Goal: Information Seeking & Learning: Learn about a topic

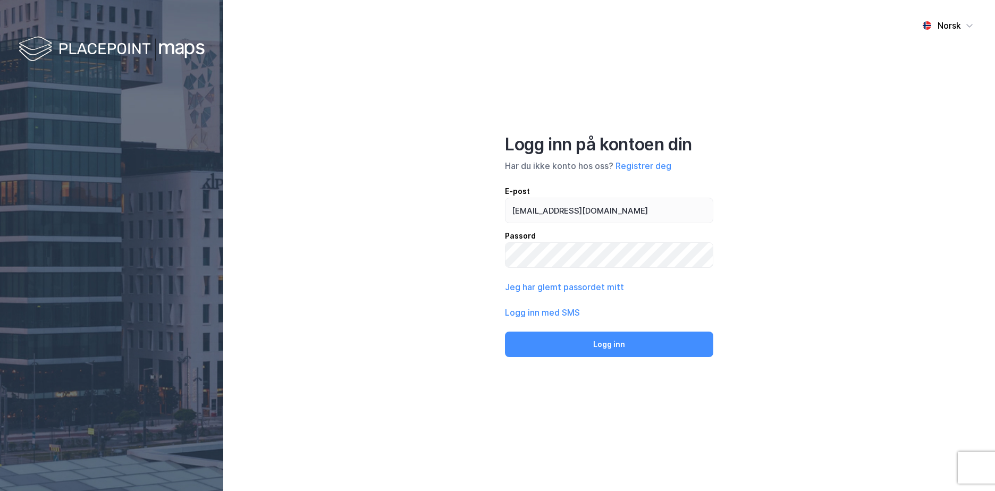
type input "[EMAIL_ADDRESS][DOMAIN_NAME]"
click at [505, 332] on button "Logg inn" at bounding box center [609, 345] width 208 height 26
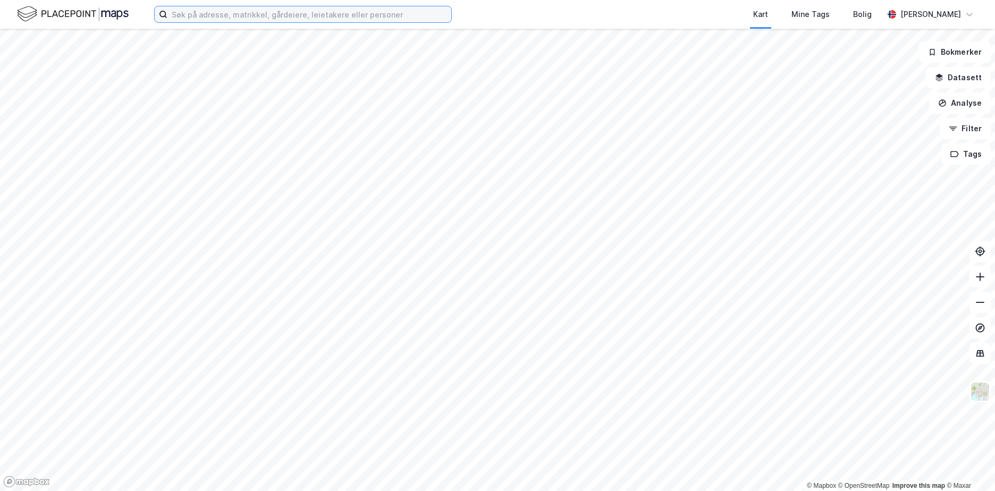
click at [213, 16] on input at bounding box center [309, 14] width 284 height 16
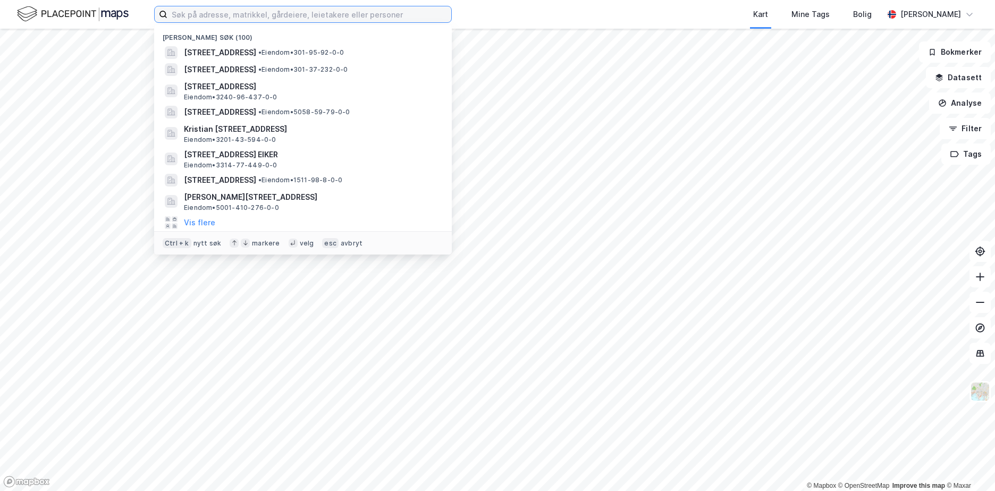
paste input "3201-20/333/0/"
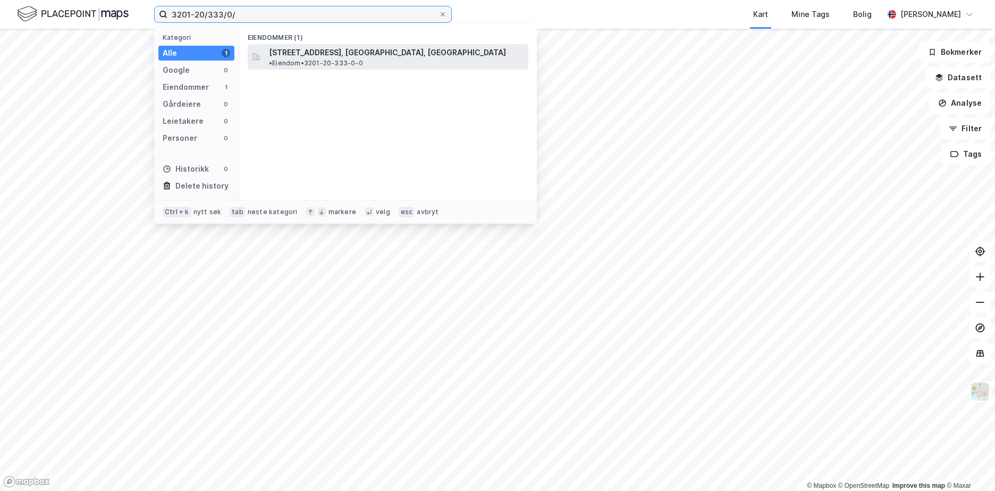
type input "3201-20/333/0/"
click at [347, 55] on span "[STREET_ADDRESS], [GEOGRAPHIC_DATA], [GEOGRAPHIC_DATA]" at bounding box center [387, 52] width 237 height 13
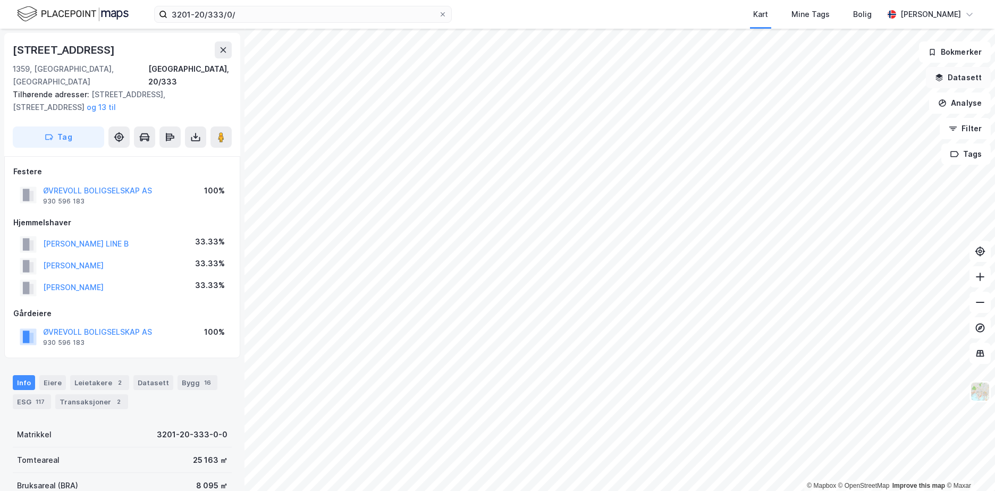
click at [980, 73] on button "Datasett" at bounding box center [958, 77] width 65 height 21
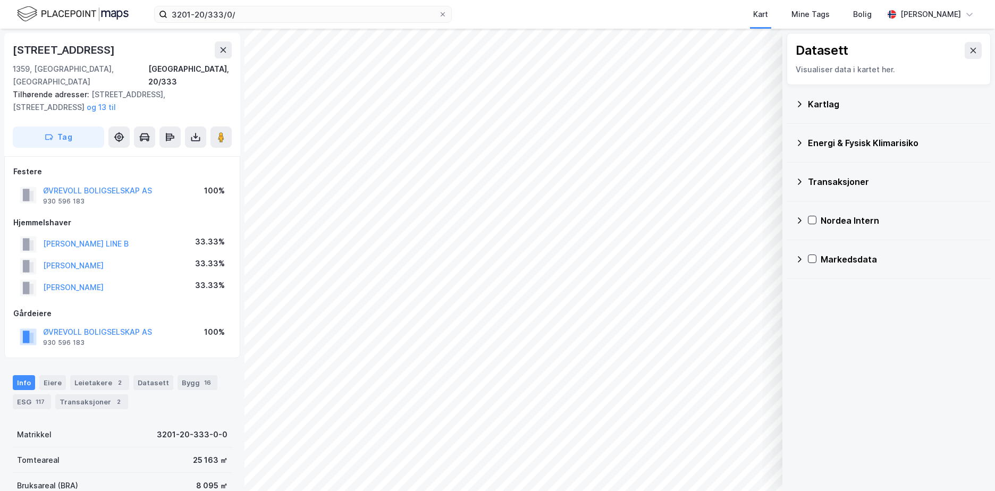
click at [829, 107] on div "Kartlag" at bounding box center [895, 104] width 174 height 13
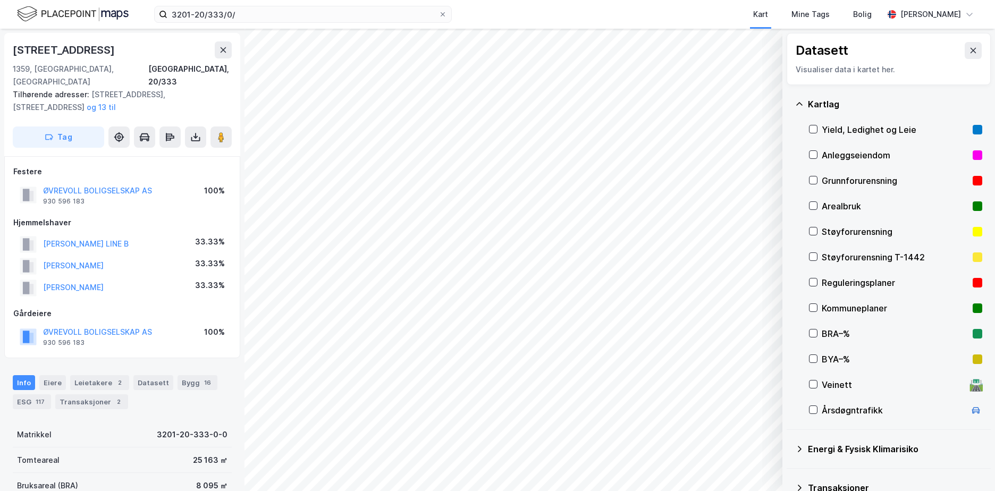
click at [857, 181] on div "Grunnforurensning" at bounding box center [895, 180] width 147 height 13
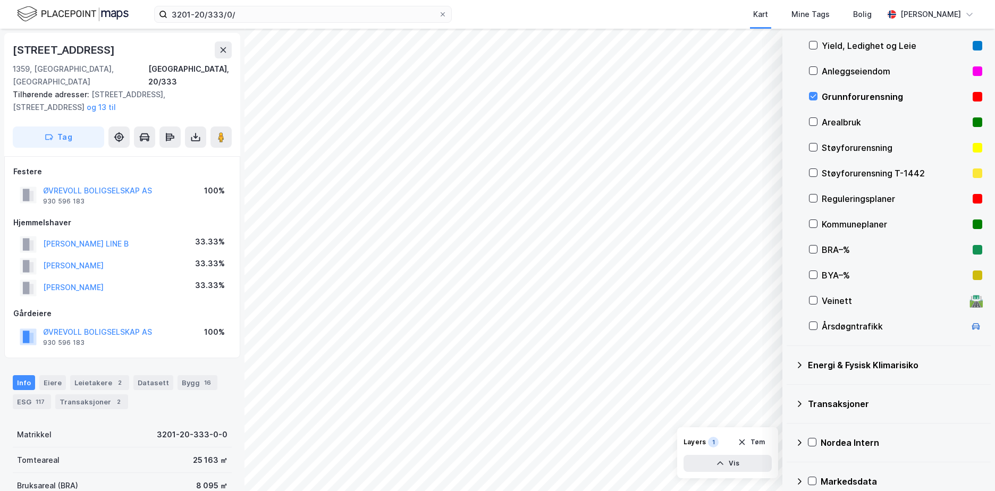
scroll to position [98, 0]
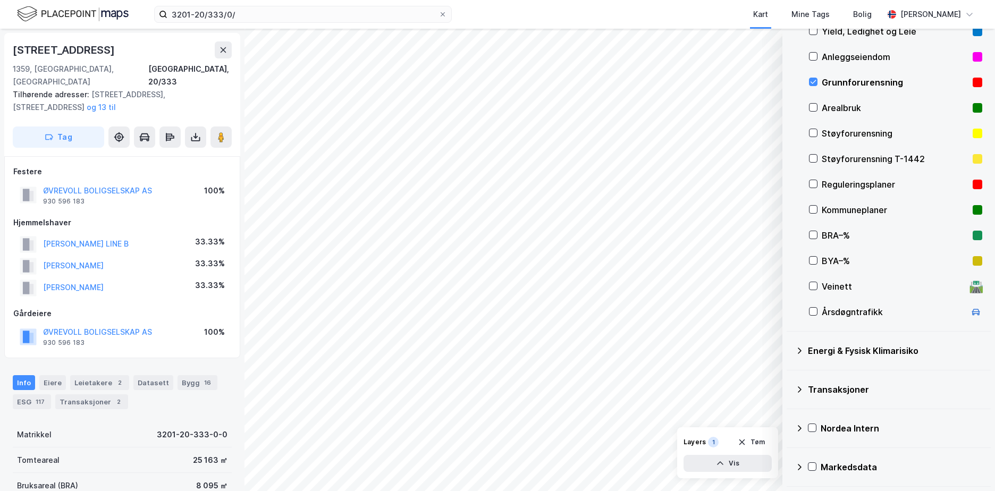
click at [801, 348] on icon at bounding box center [799, 351] width 9 height 9
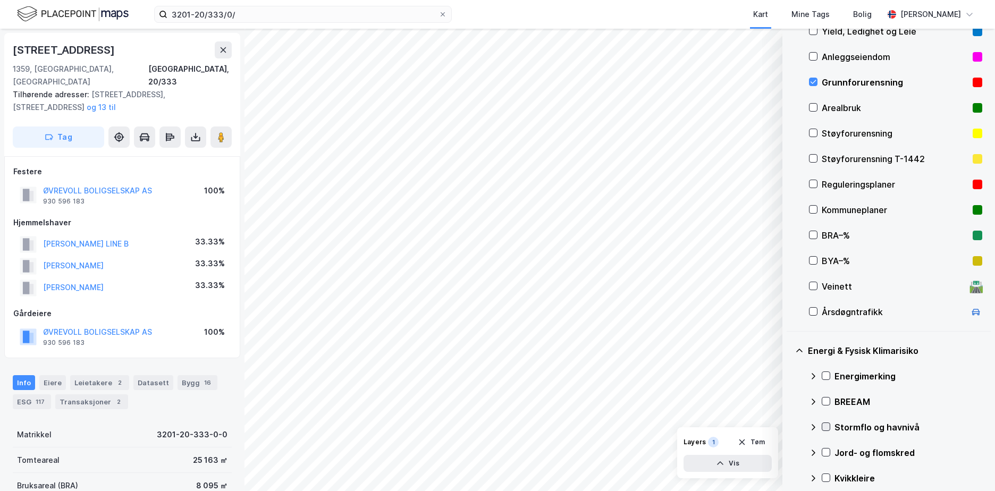
click at [830, 425] on div at bounding box center [826, 427] width 9 height 9
click at [813, 425] on icon at bounding box center [813, 427] width 9 height 9
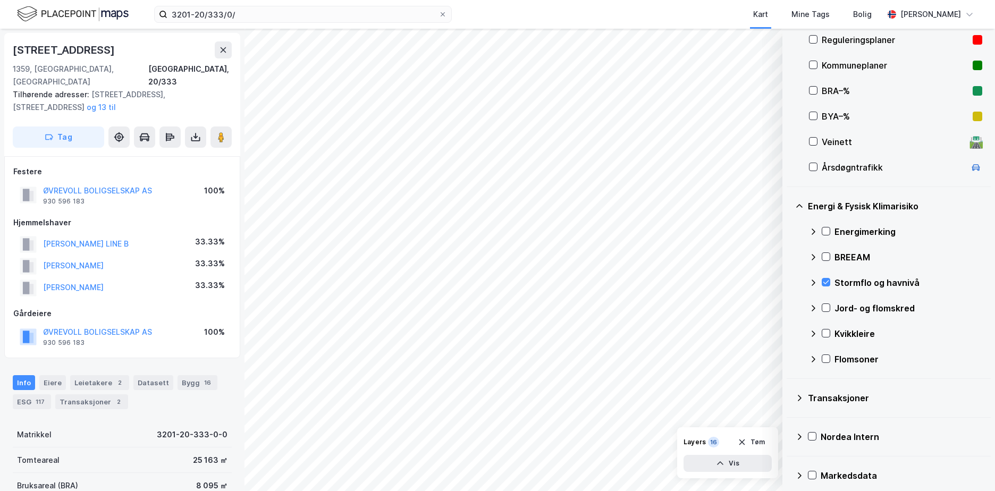
scroll to position [246, 0]
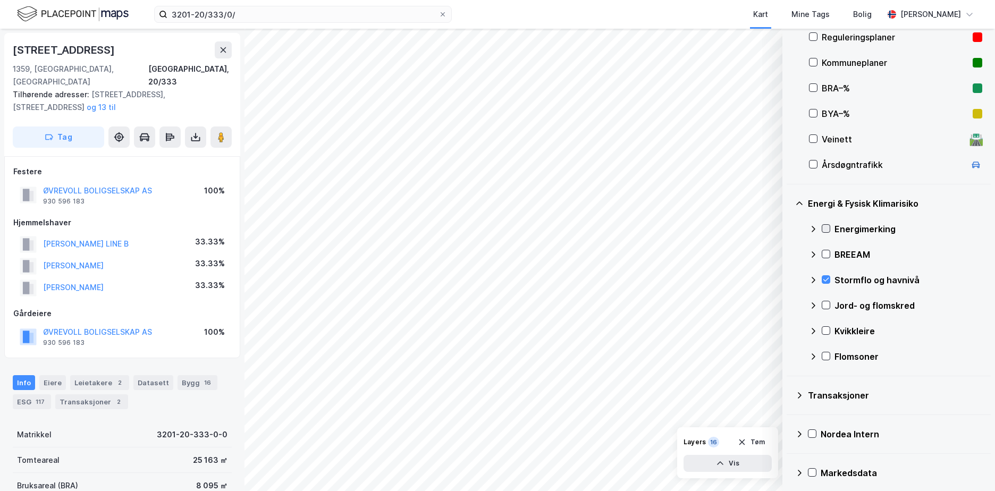
click at [826, 224] on div at bounding box center [826, 228] width 9 height 9
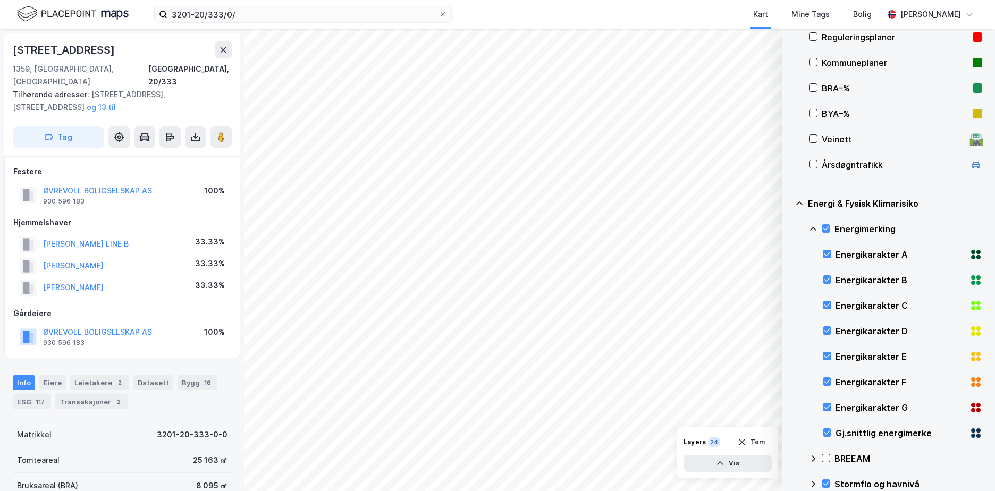
click at [813, 227] on icon at bounding box center [813, 229] width 9 height 9
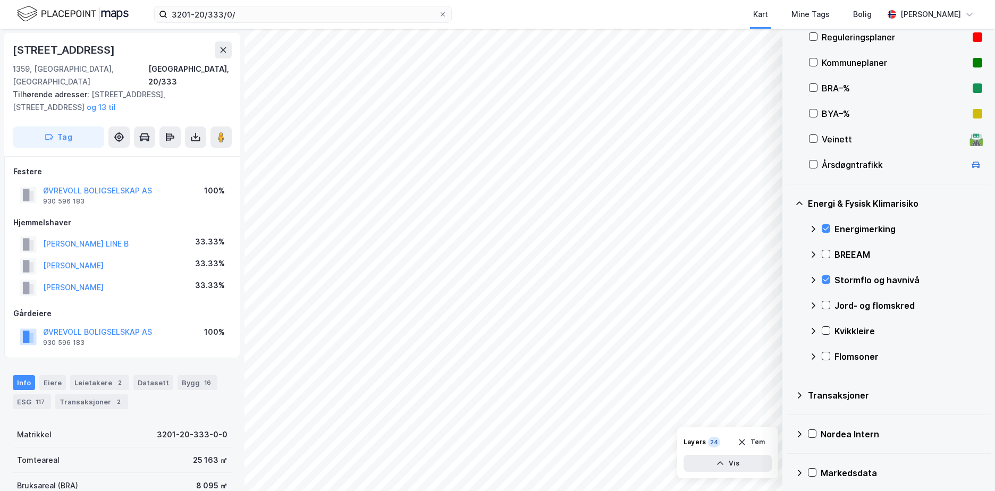
scroll to position [251, 0]
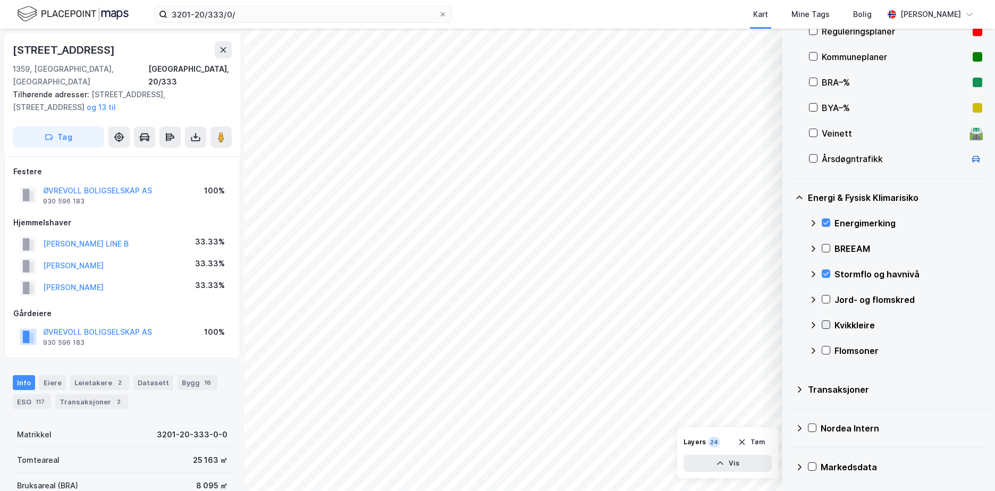
click at [824, 323] on icon at bounding box center [825, 324] width 7 height 7
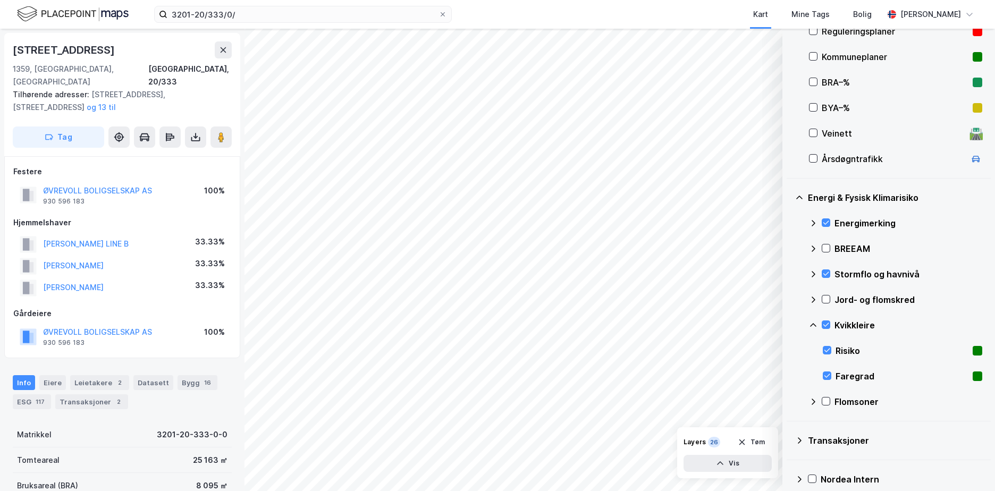
click at [812, 323] on icon at bounding box center [813, 325] width 9 height 9
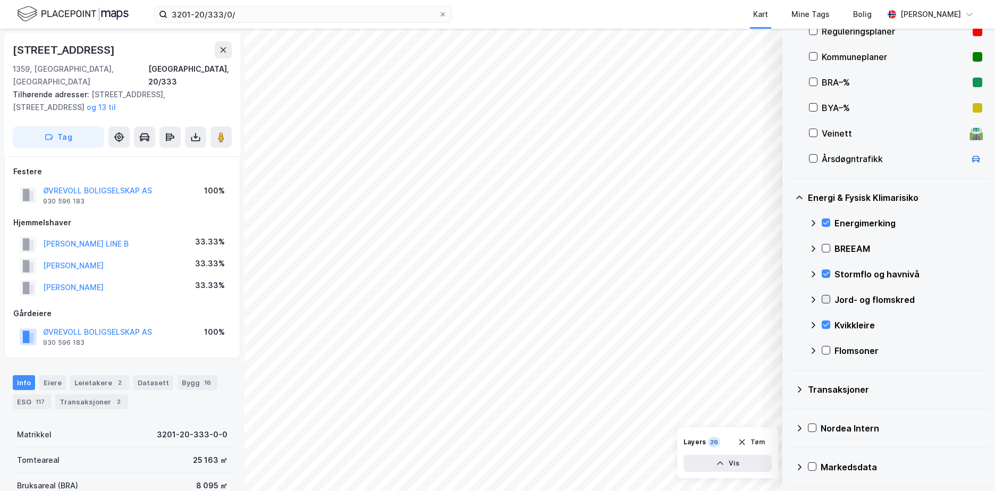
click at [825, 298] on icon at bounding box center [825, 298] width 7 height 7
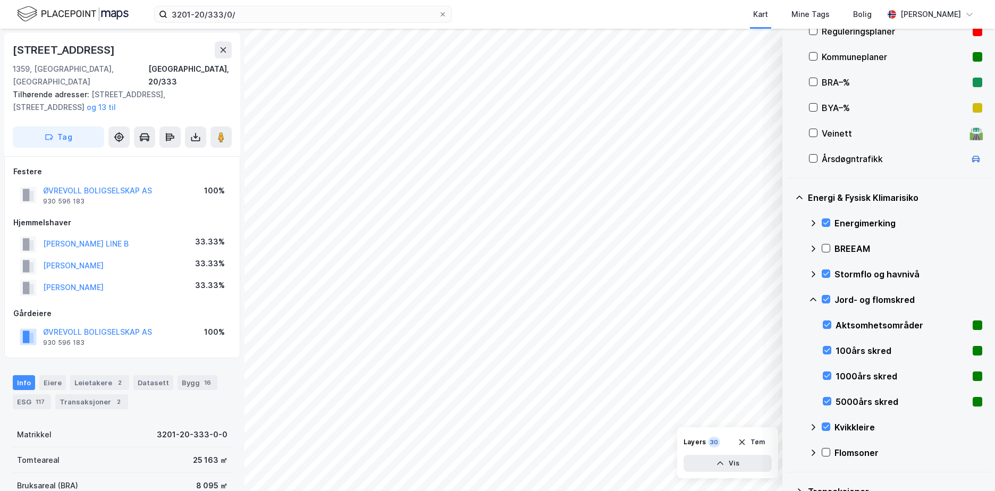
click at [813, 298] on icon at bounding box center [813, 300] width 6 height 4
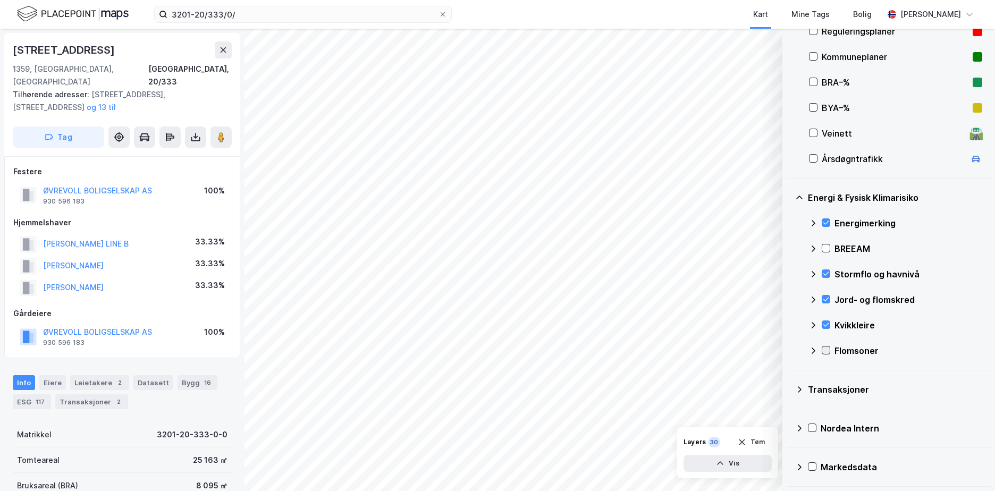
click at [825, 347] on icon at bounding box center [825, 350] width 7 height 7
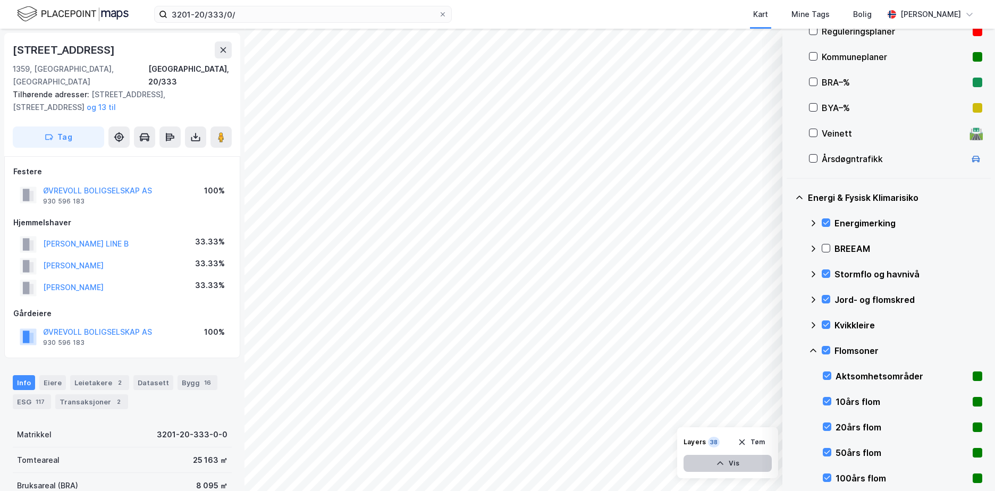
click at [734, 460] on button "Vis" at bounding box center [727, 463] width 88 height 17
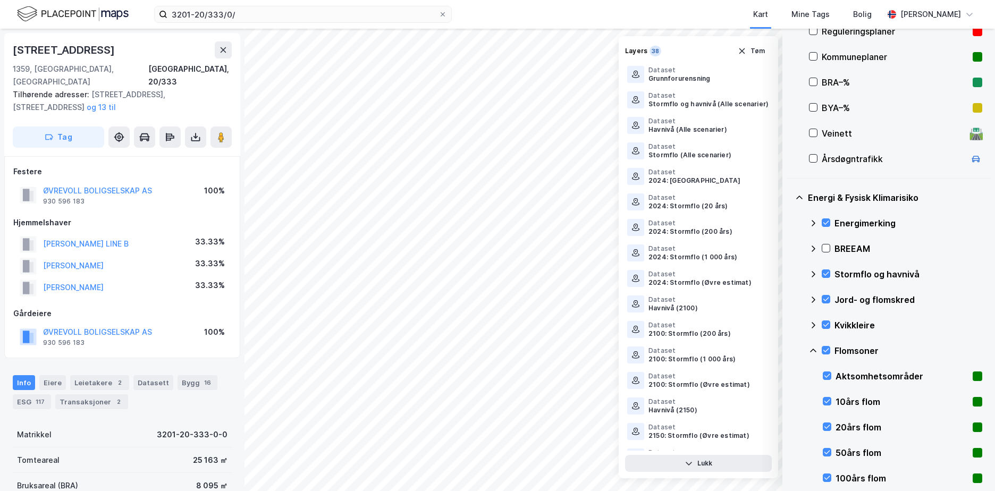
scroll to position [578, 0]
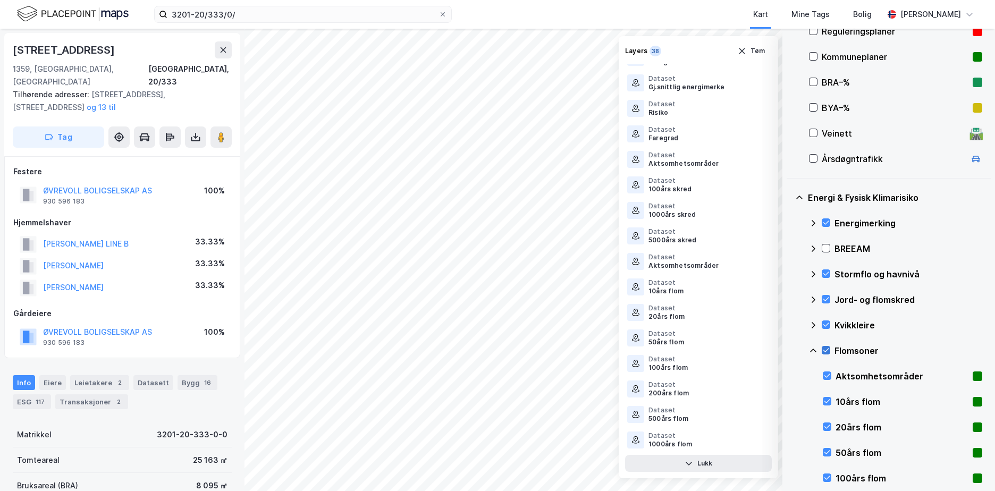
click at [827, 349] on icon at bounding box center [825, 350] width 7 height 7
click at [827, 401] on icon at bounding box center [826, 401] width 7 height 7
click at [827, 425] on icon at bounding box center [826, 426] width 7 height 7
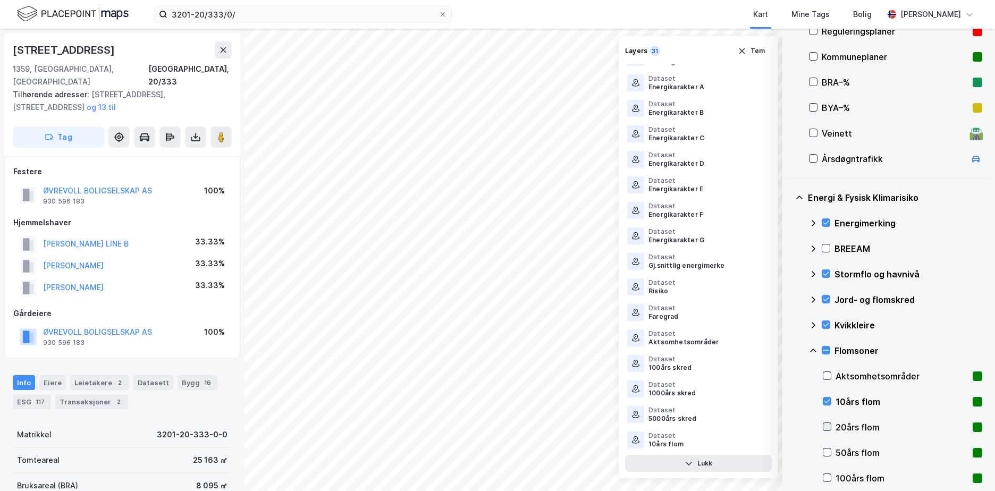
scroll to position [425, 0]
click at [827, 449] on icon at bounding box center [826, 452] width 7 height 7
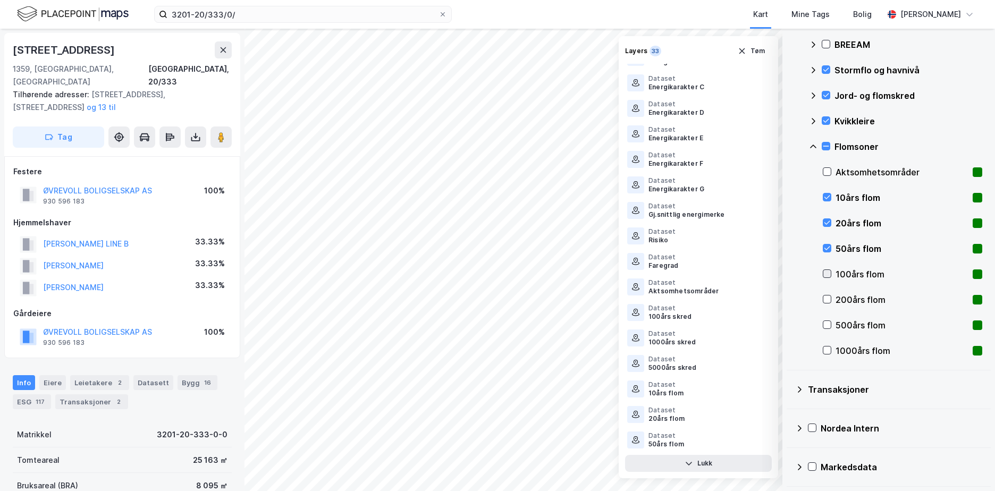
click at [826, 271] on icon at bounding box center [826, 273] width 7 height 7
click at [828, 300] on icon at bounding box center [827, 300] width 6 height 4
click at [828, 324] on icon at bounding box center [826, 324] width 7 height 7
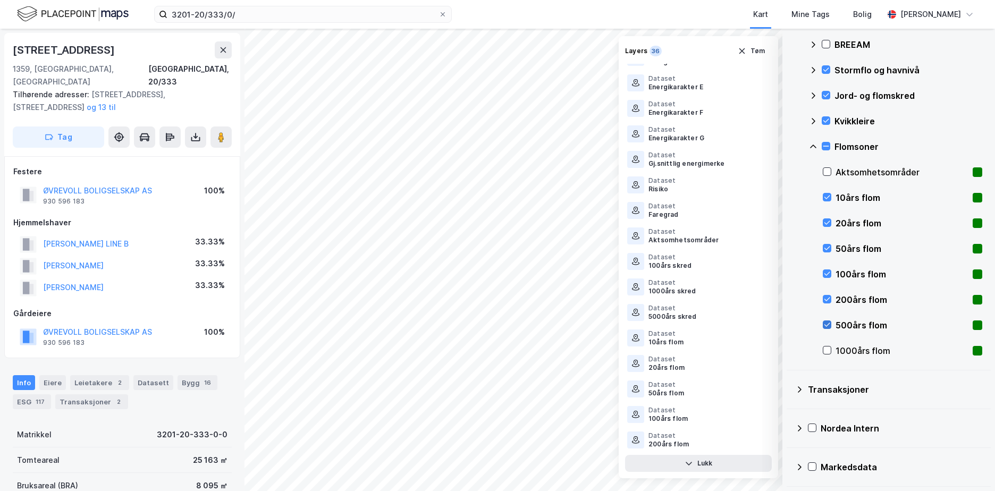
scroll to position [527, 0]
click at [831, 349] on div at bounding box center [827, 350] width 9 height 9
click at [827, 167] on div at bounding box center [827, 171] width 9 height 9
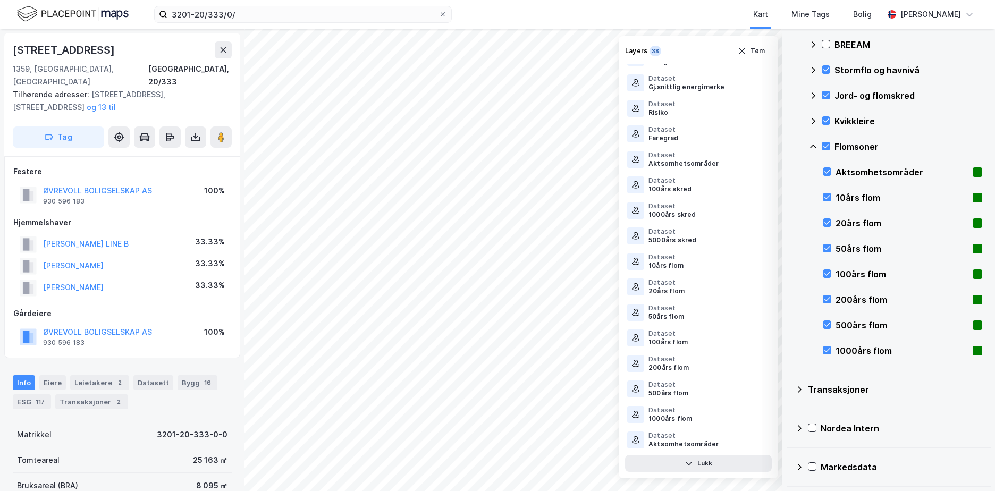
click at [813, 145] on icon at bounding box center [813, 147] width 6 height 4
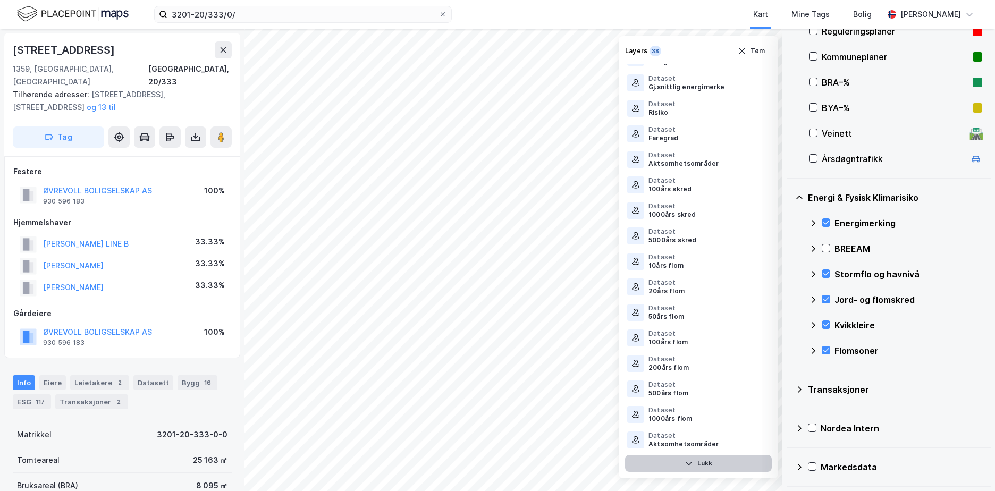
click at [704, 460] on button "Lukk" at bounding box center [698, 463] width 147 height 17
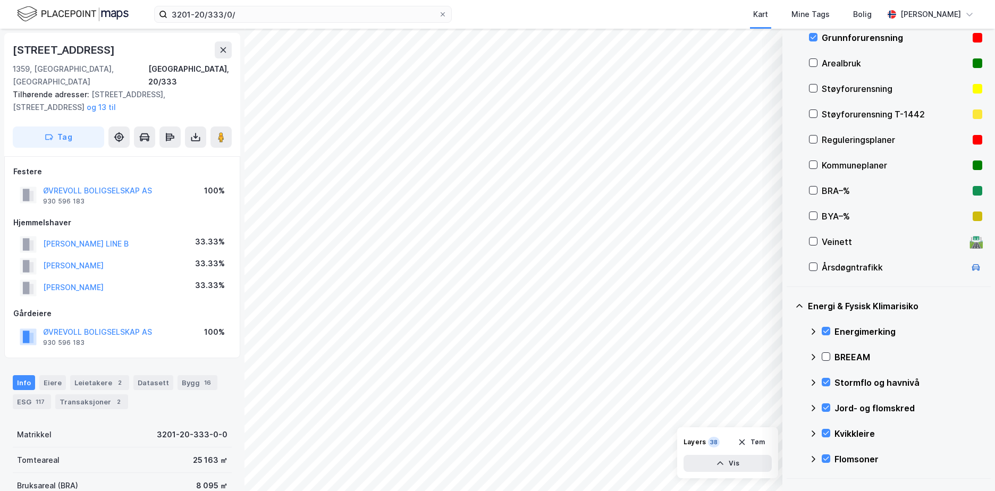
scroll to position [135, 0]
